Goal: Transaction & Acquisition: Purchase product/service

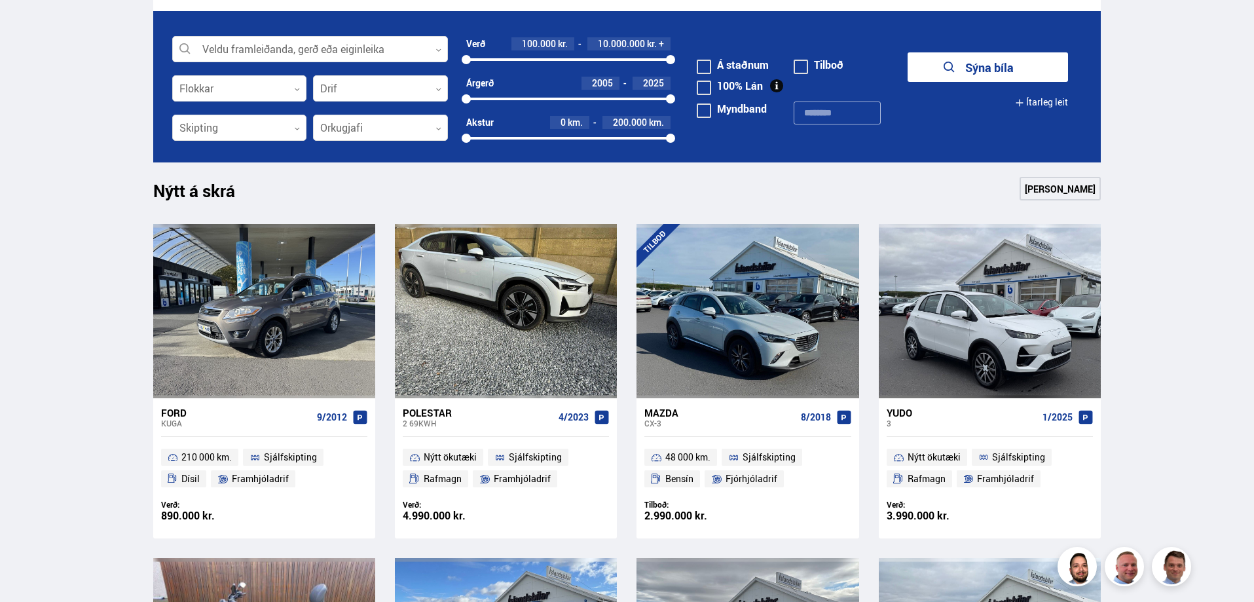
scroll to position [327, 0]
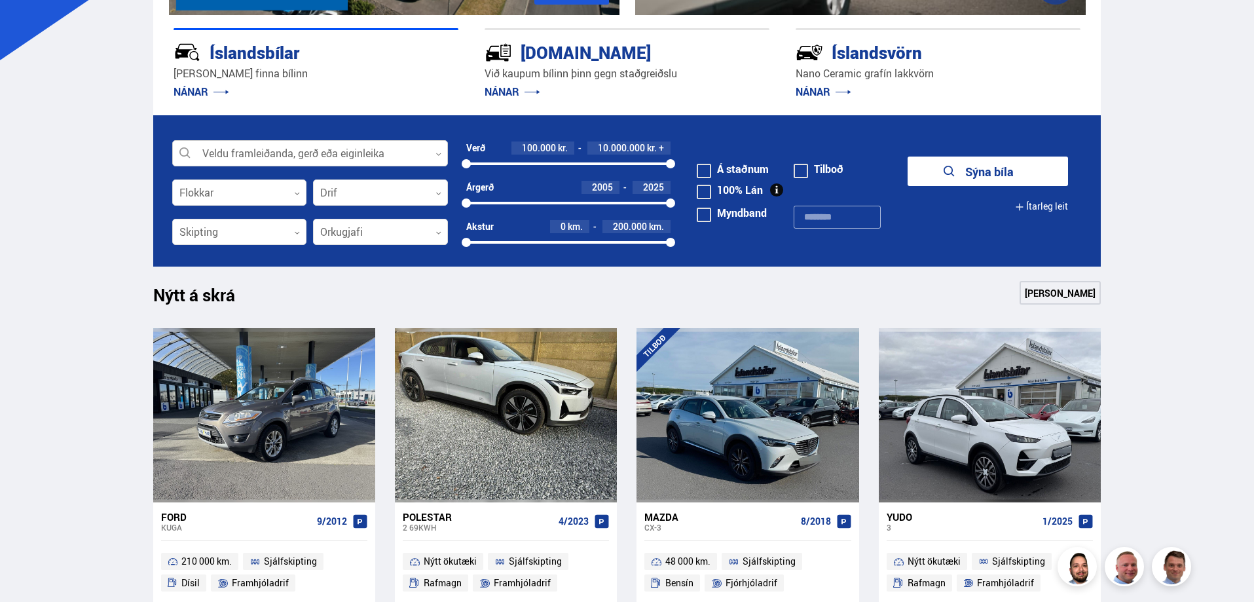
click at [439, 152] on icon at bounding box center [438, 154] width 6 height 6
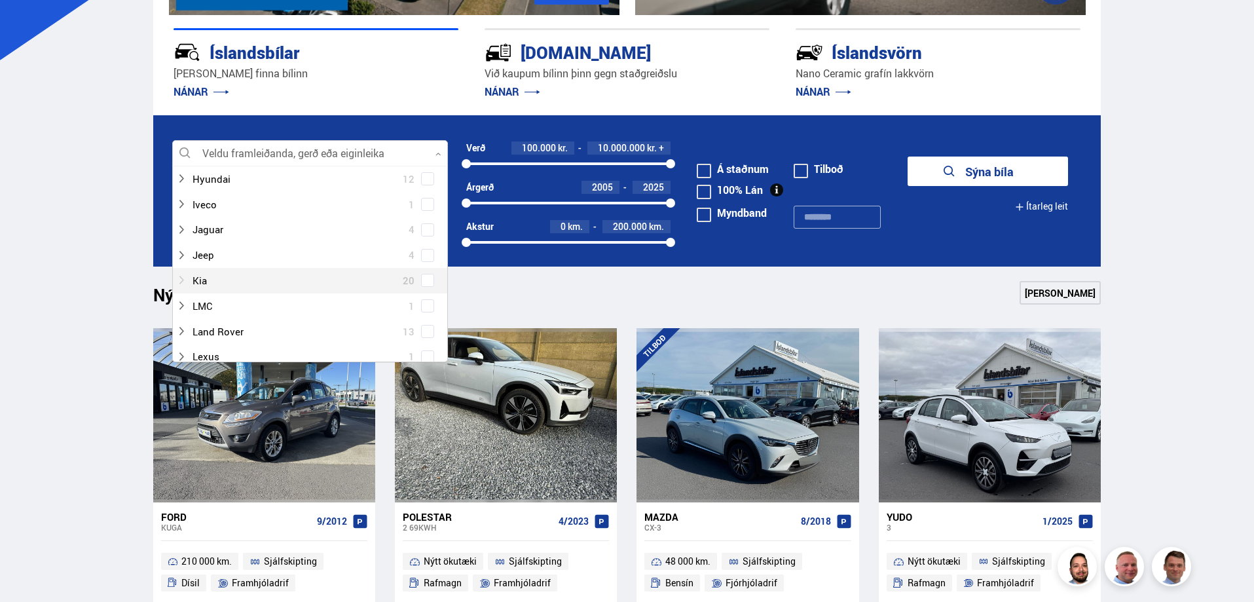
click at [200, 279] on div at bounding box center [297, 280] width 242 height 19
click at [403, 117] on form "Veldu framleiðanda, gerð eða eiginleika 0 Hreinsa valið Audi 17 BMW 22 Chevrole…" at bounding box center [627, 190] width 948 height 151
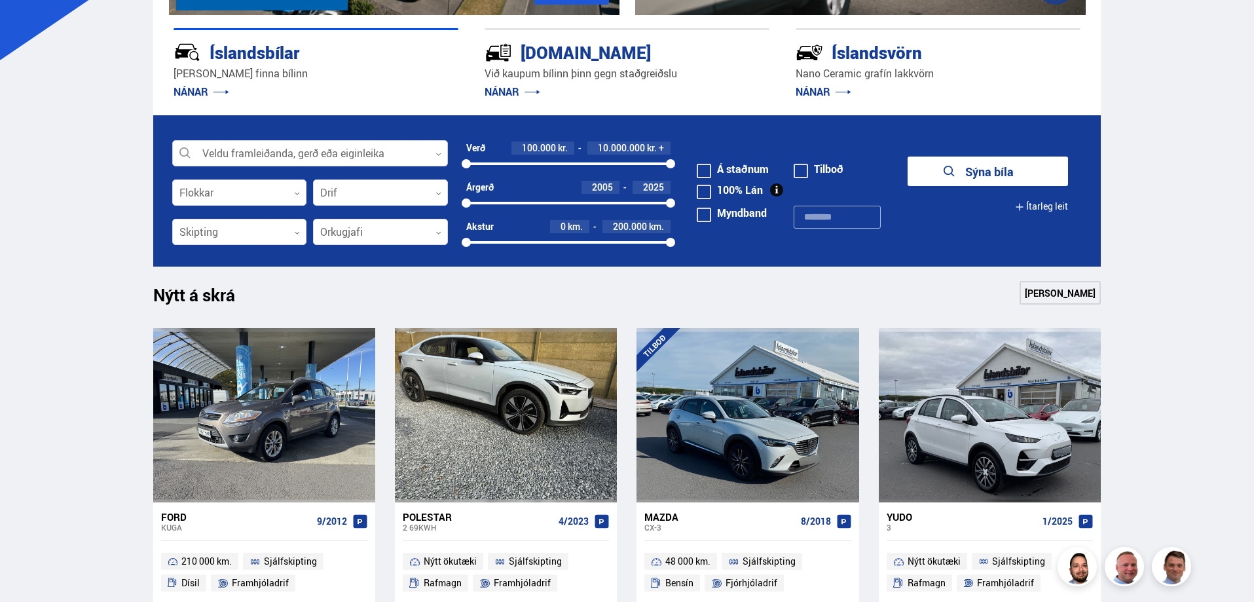
click at [437, 153] on icon at bounding box center [438, 154] width 6 height 6
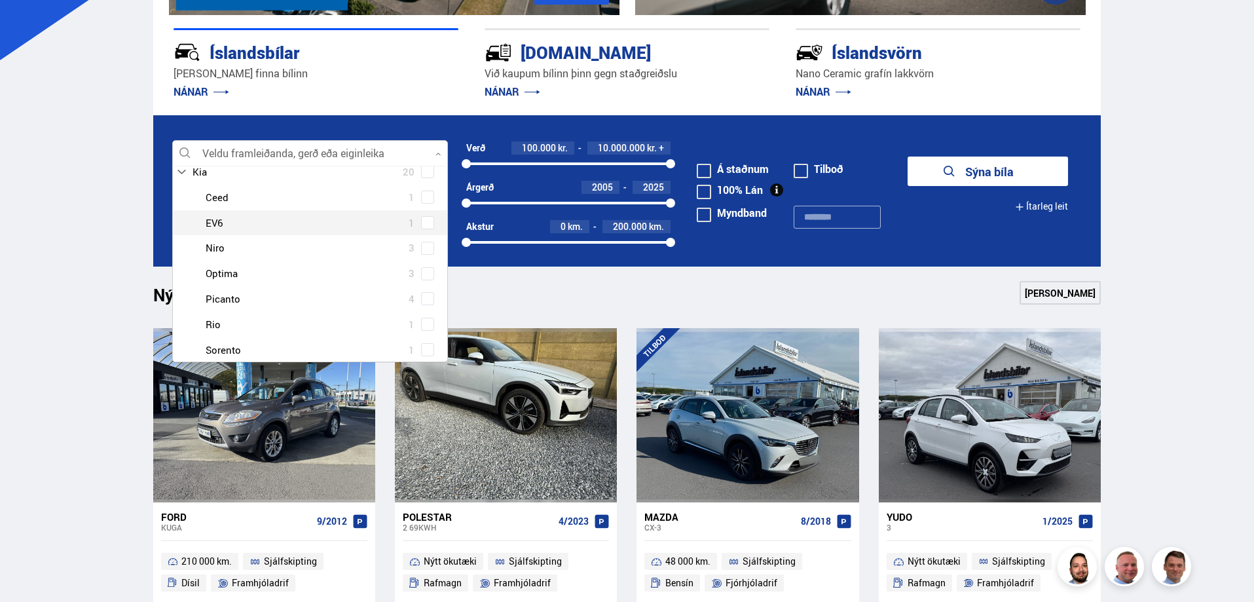
scroll to position [458, 0]
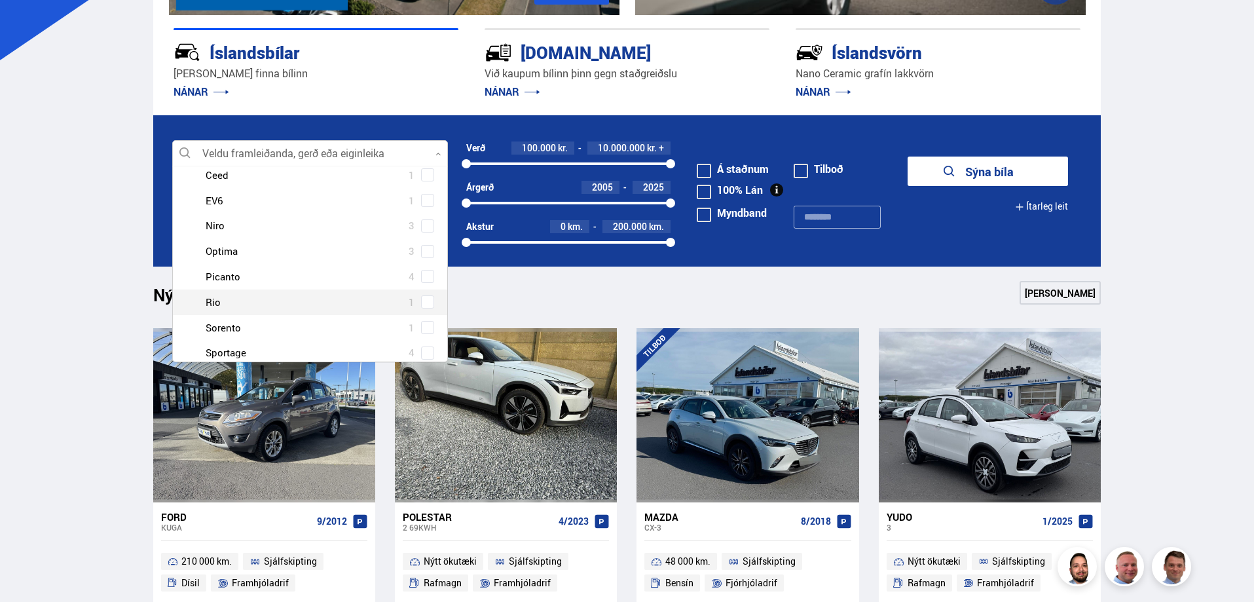
click at [214, 302] on div at bounding box center [323, 302] width 242 height 19
click at [425, 301] on span at bounding box center [427, 301] width 5 height 5
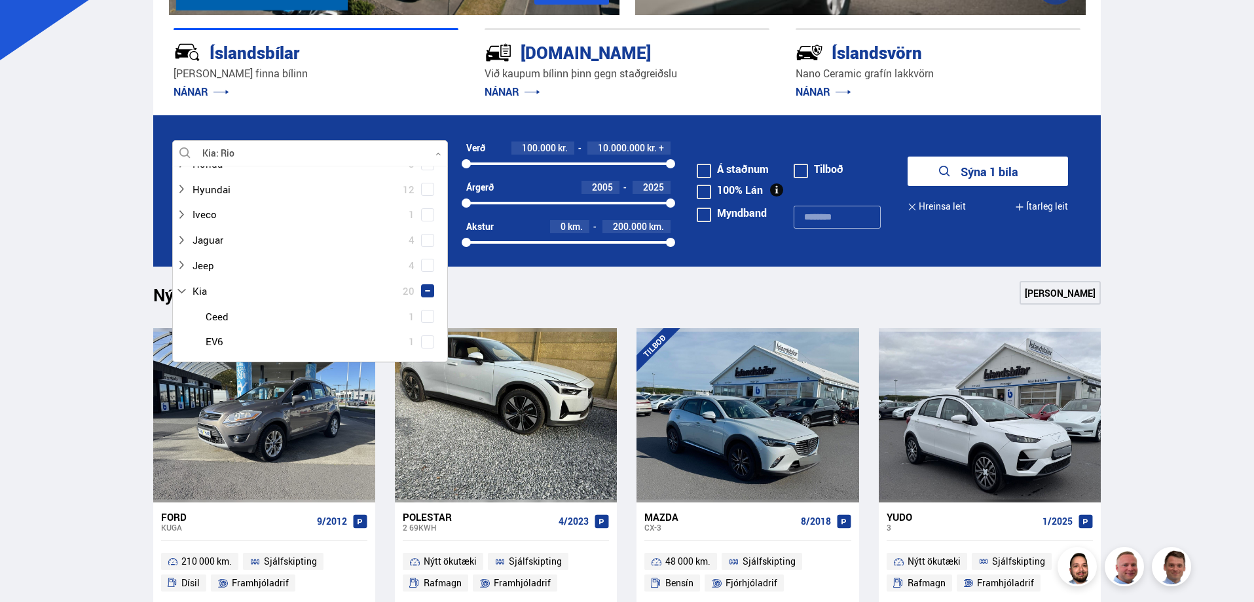
scroll to position [353, 0]
click at [425, 278] on span at bounding box center [427, 280] width 5 height 5
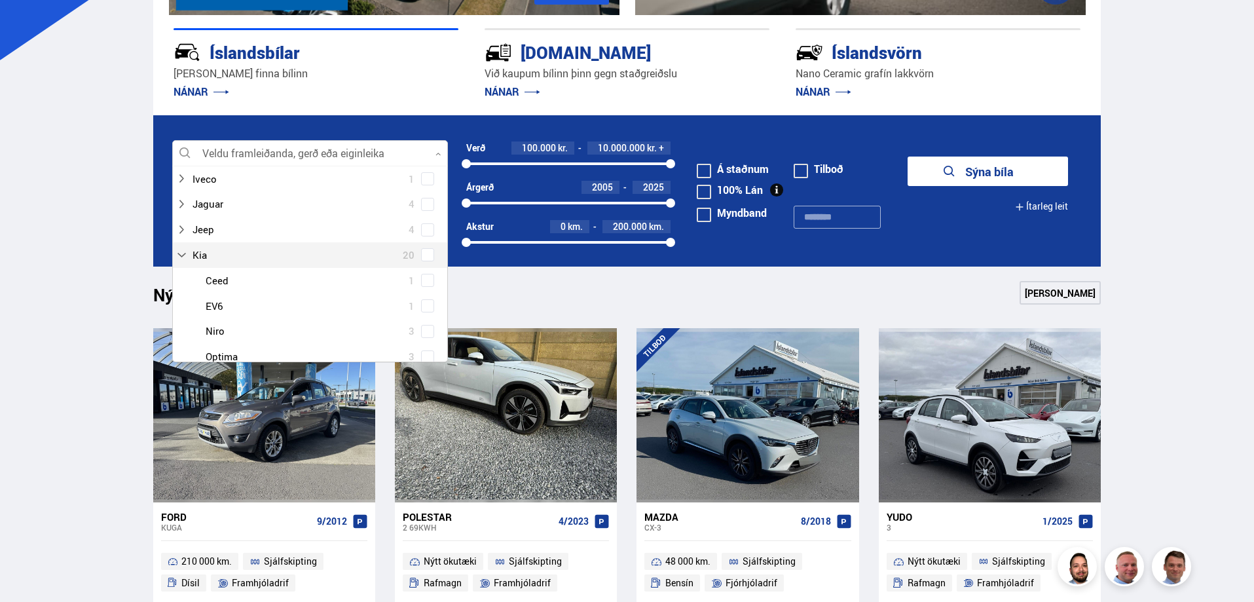
scroll to position [327, 0]
click at [426, 279] on span at bounding box center [427, 280] width 5 height 5
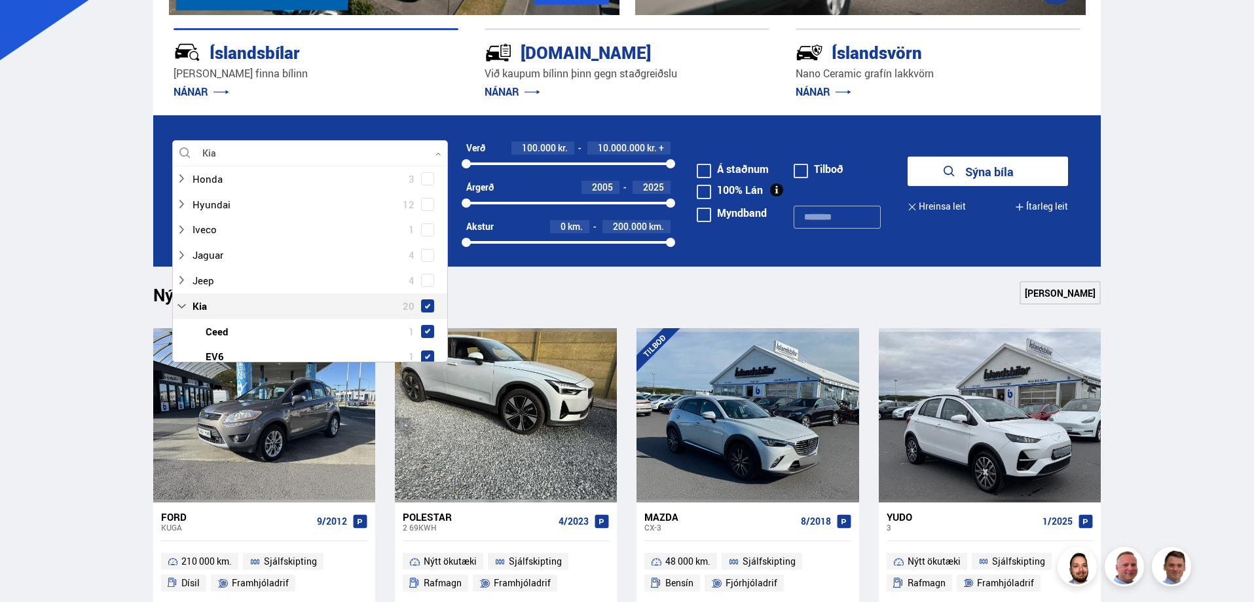
scroll to position [353, 0]
click at [986, 168] on button "Sýna 20 bíla" at bounding box center [987, 170] width 160 height 29
